Goal: Entertainment & Leisure: Consume media (video, audio)

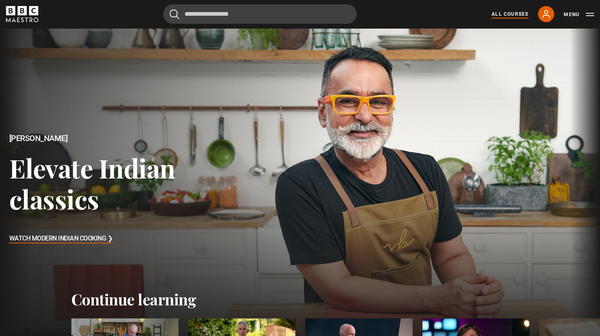
click at [514, 13] on link "All Courses" at bounding box center [509, 13] width 37 height 7
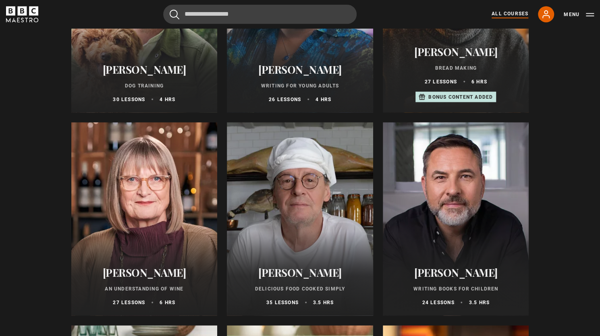
scroll to position [2645, 0]
click at [431, 172] on div at bounding box center [456, 218] width 146 height 193
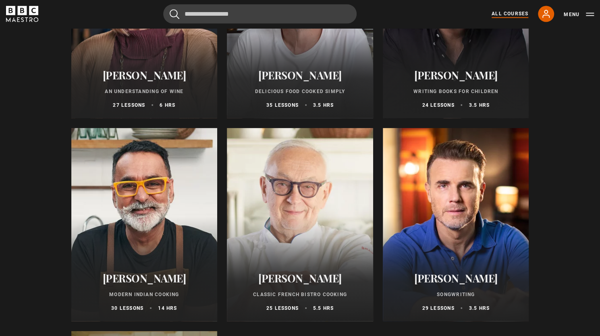
scroll to position [2844, 0]
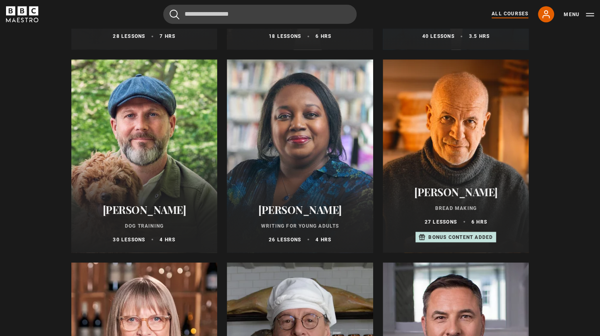
scroll to position [2504, 0]
click at [308, 177] on div at bounding box center [300, 156] width 146 height 193
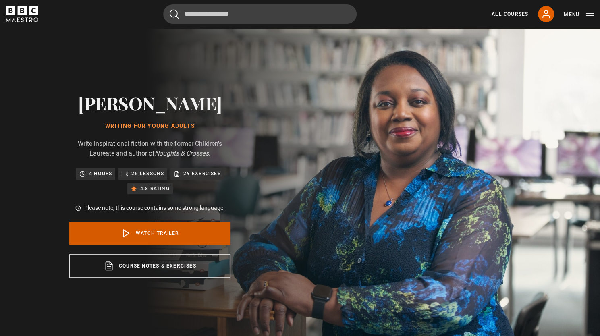
click at [166, 232] on link "Watch Trailer" at bounding box center [149, 233] width 161 height 23
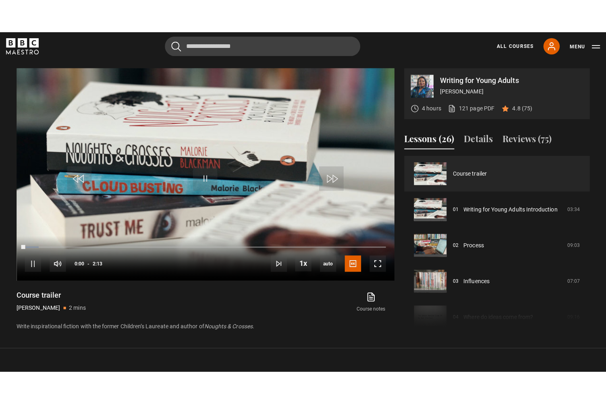
scroll to position [342, 0]
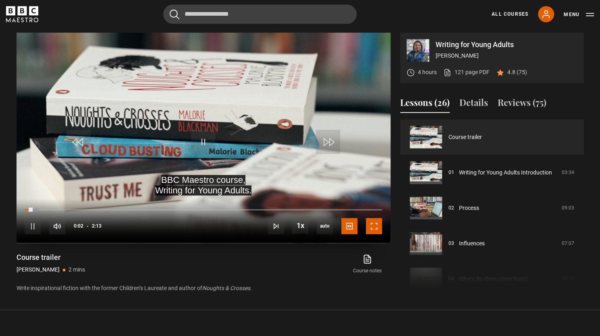
click at [373, 225] on span "Video Player" at bounding box center [374, 226] width 16 height 16
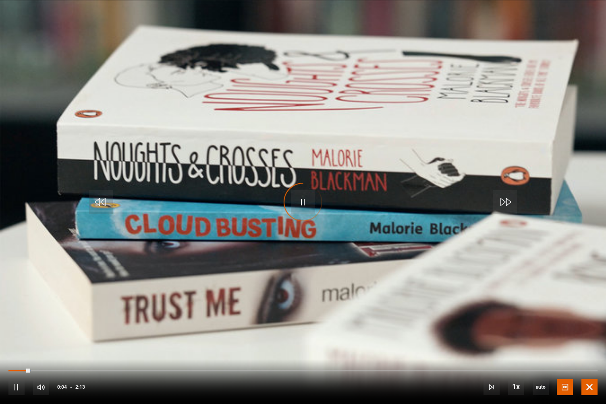
click at [589, 336] on span "Video Player" at bounding box center [589, 387] width 16 height 16
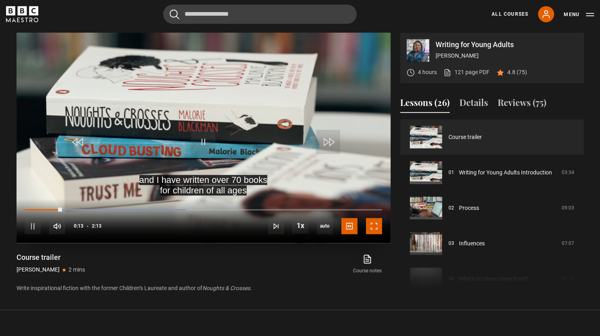
click at [375, 225] on span "Video Player" at bounding box center [374, 226] width 16 height 16
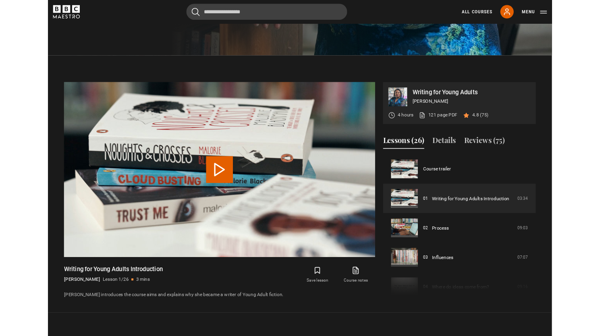
scroll to position [408, 0]
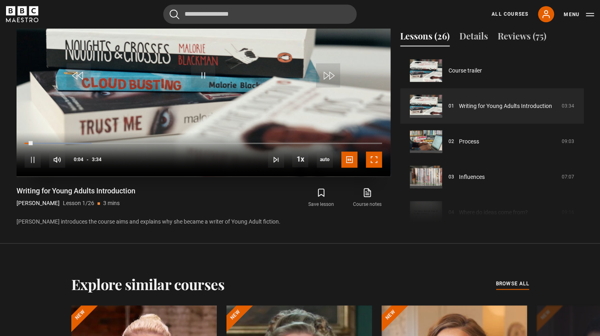
click at [374, 161] on span "Video Player" at bounding box center [374, 159] width 16 height 16
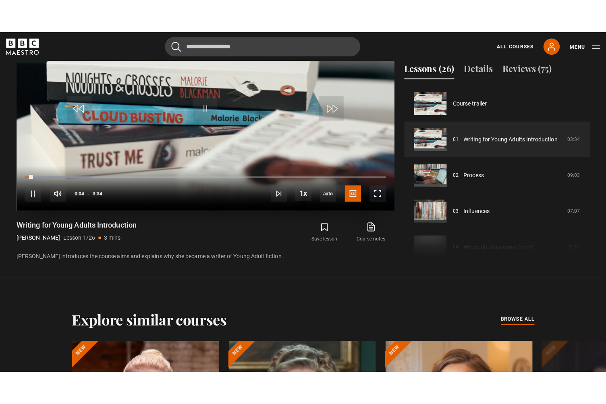
scroll to position [374, 0]
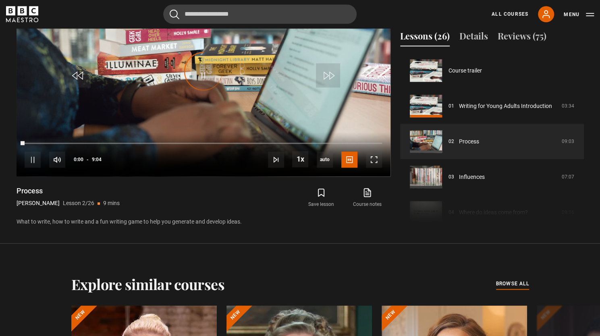
scroll to position [35, 0]
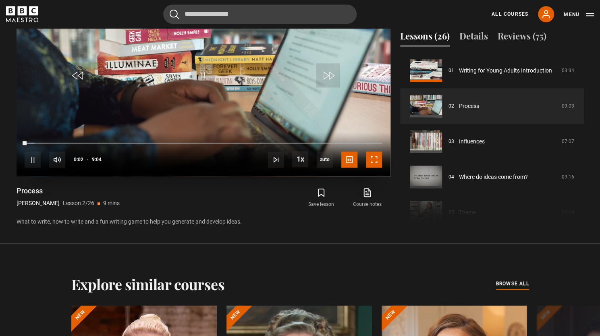
click at [371, 158] on span "Video Player" at bounding box center [374, 159] width 16 height 16
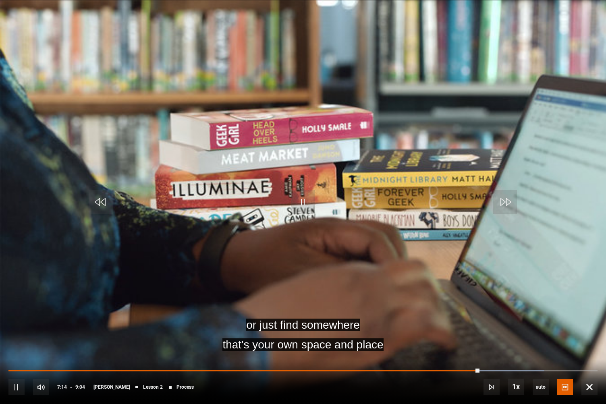
click at [153, 291] on video "Video Player" at bounding box center [303, 202] width 606 height 404
click at [597, 336] on span "Video Player" at bounding box center [589, 387] width 16 height 16
